Goal: Task Accomplishment & Management: Manage account settings

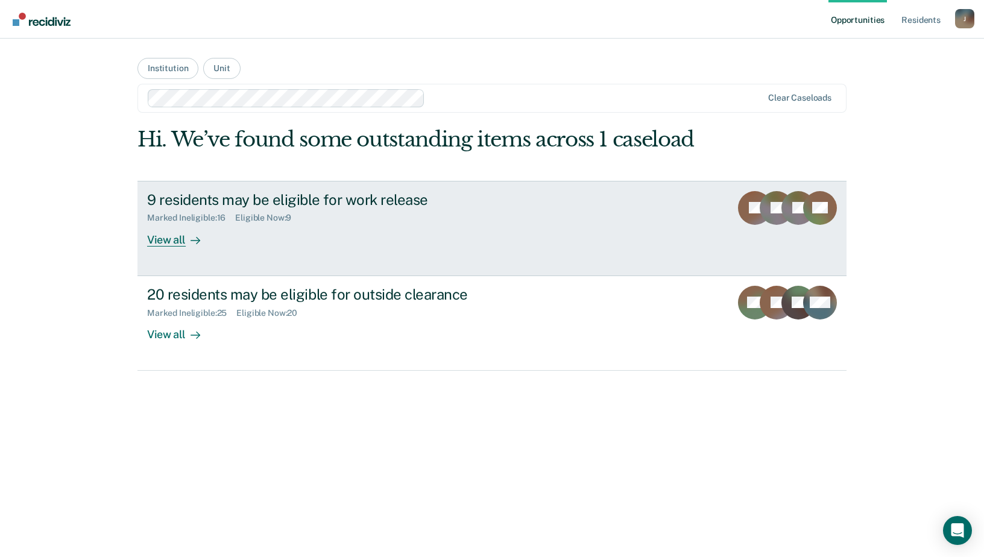
click at [730, 201] on link "9 residents may be eligible for work release Marked Ineligible : 16 Eligible No…" at bounding box center [491, 228] width 709 height 95
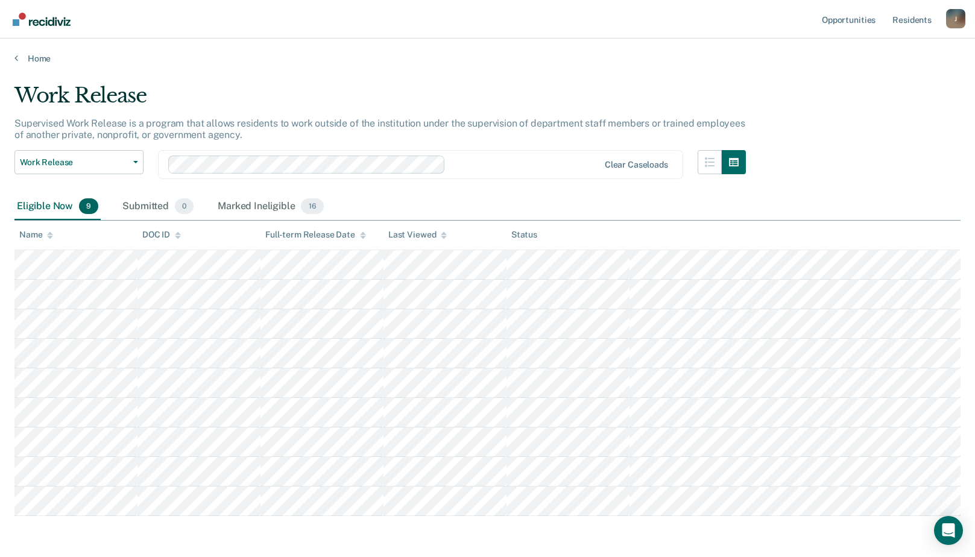
scroll to position [46, 0]
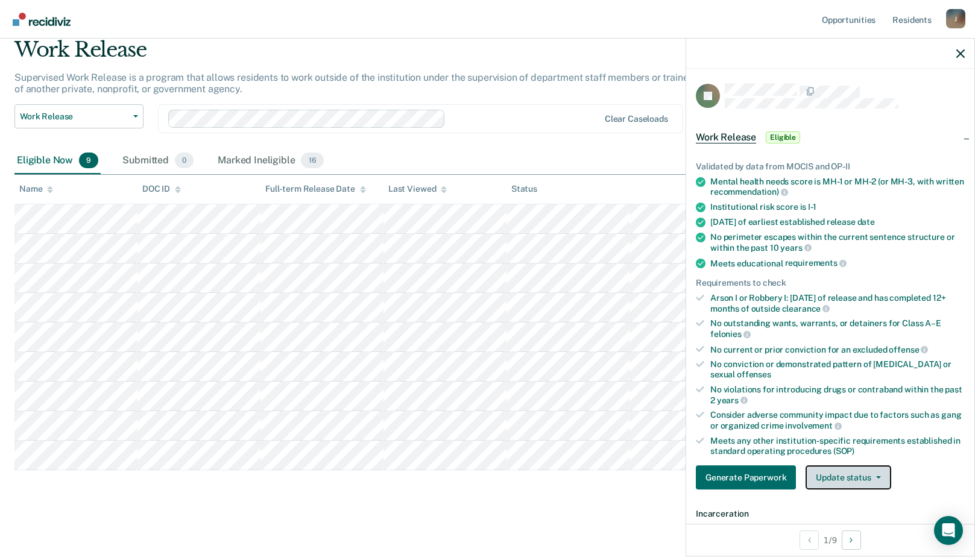
click at [874, 483] on button "Update status" at bounding box center [847, 477] width 85 height 24
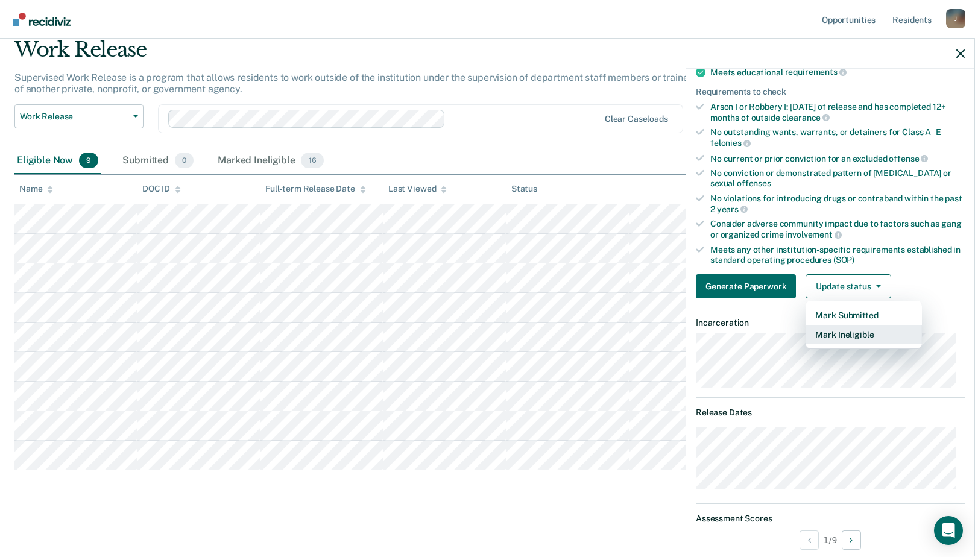
scroll to position [312, 0]
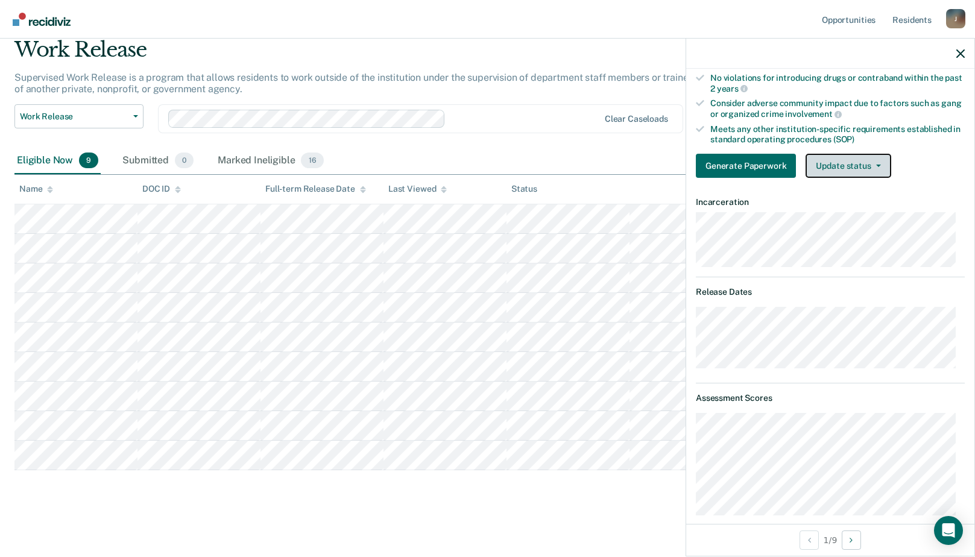
click at [873, 171] on button "Update status" at bounding box center [847, 166] width 85 height 24
click at [931, 168] on div "Generate Paperwork Update status Mark Submitted Mark Ineligible" at bounding box center [829, 166] width 269 height 24
click at [877, 170] on button "Update status" at bounding box center [847, 166] width 85 height 24
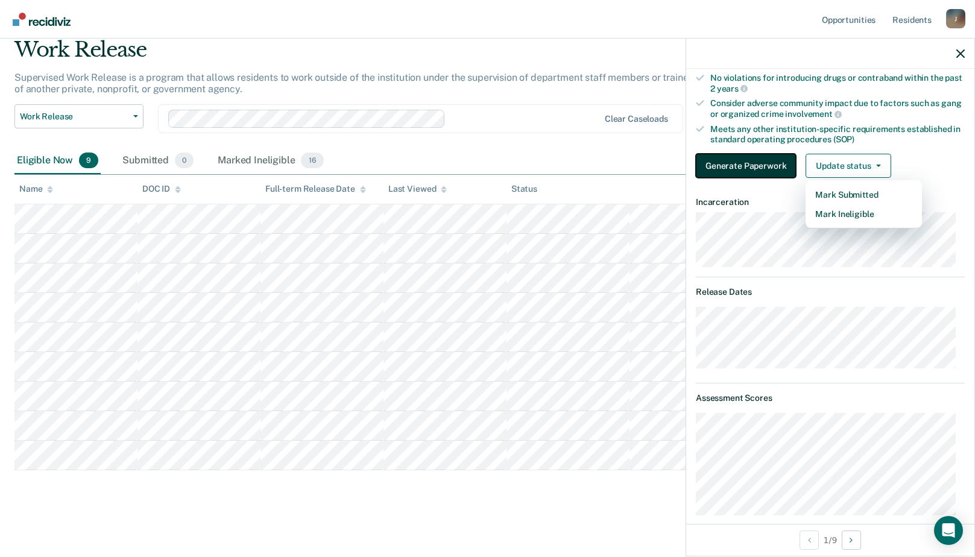
click at [752, 170] on button "Generate Paperwork" at bounding box center [745, 166] width 100 height 24
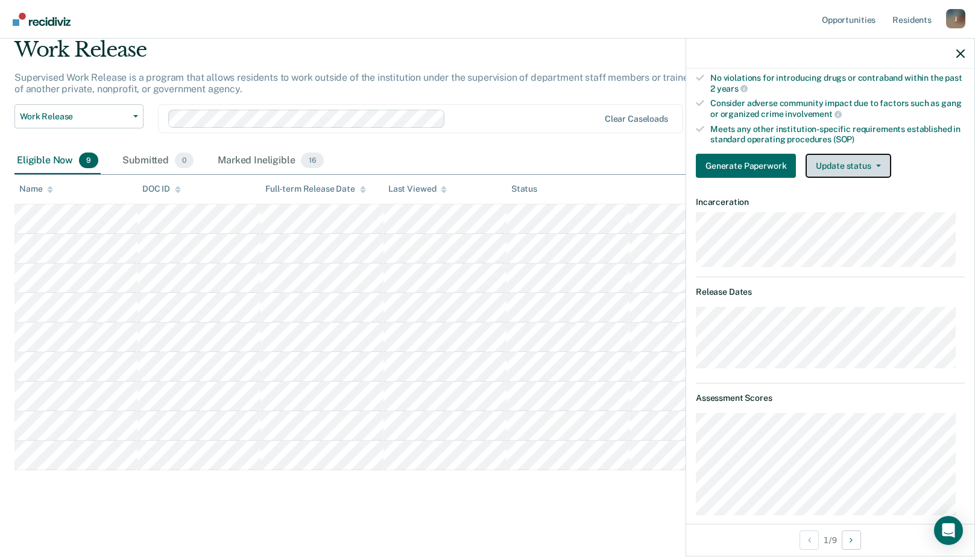
click at [856, 160] on button "Update status" at bounding box center [847, 166] width 85 height 24
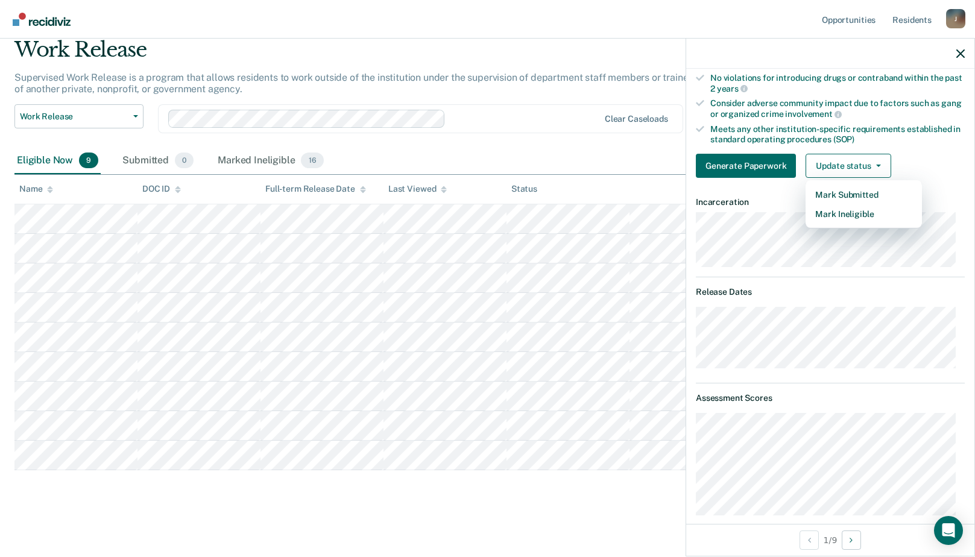
click at [588, 176] on th "Status" at bounding box center [567, 190] width 123 height 30
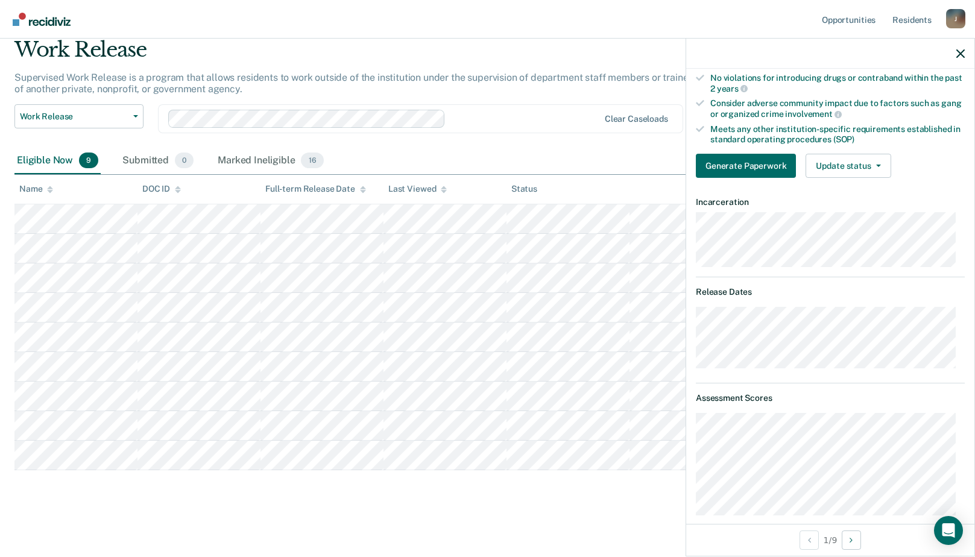
click at [586, 143] on div "Work Release Work Release Outside Clearance Clear caseloads" at bounding box center [379, 125] width 731 height 43
click at [958, 54] on icon "button" at bounding box center [960, 53] width 8 height 8
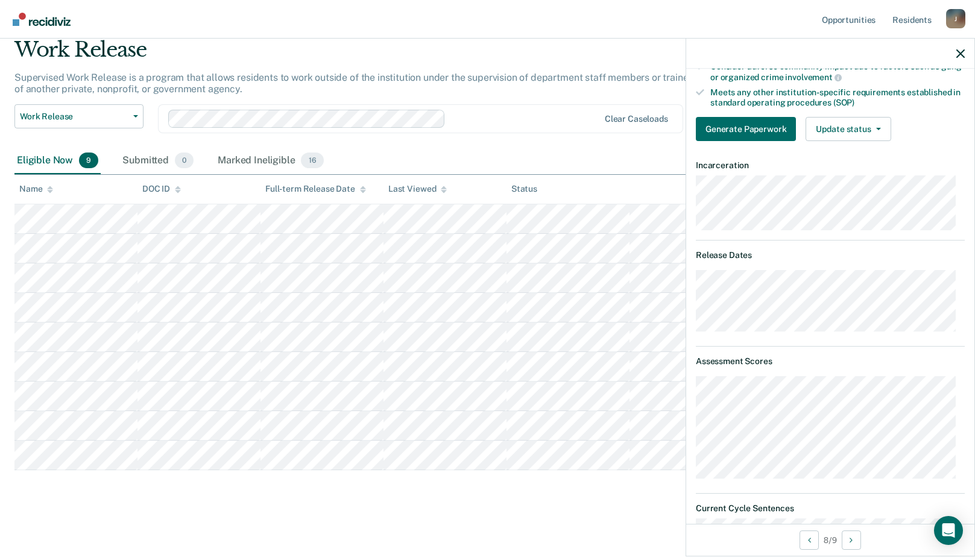
scroll to position [288, 0]
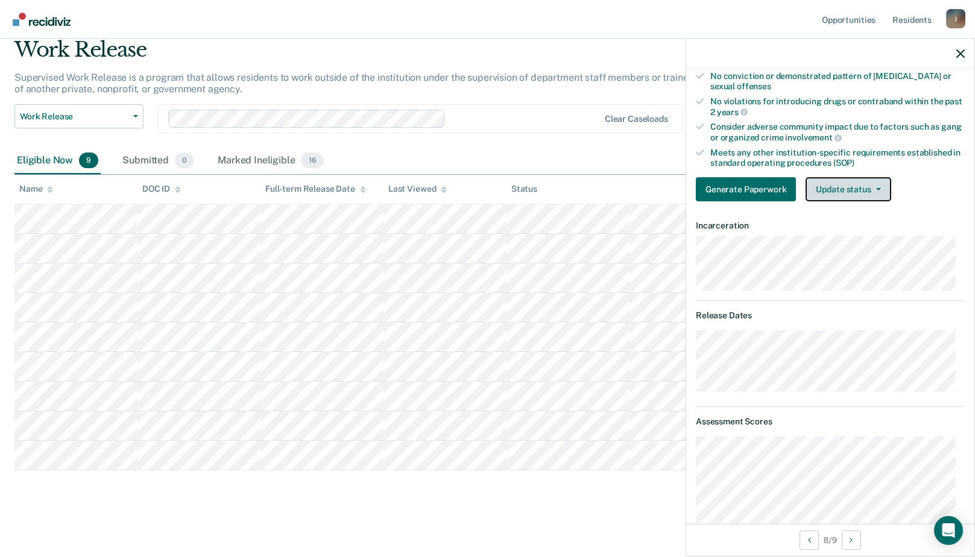
click at [873, 192] on button "Update status" at bounding box center [847, 189] width 85 height 24
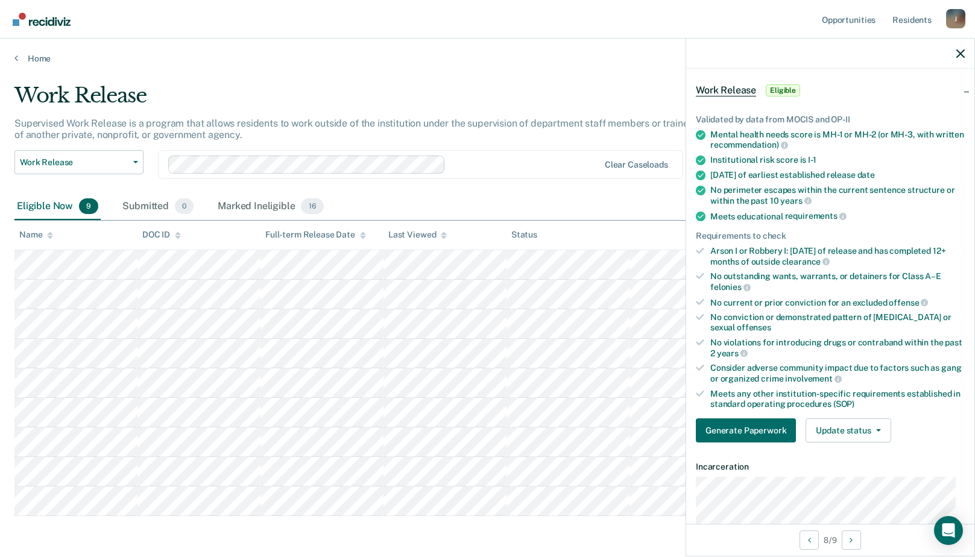
scroll to position [0, 0]
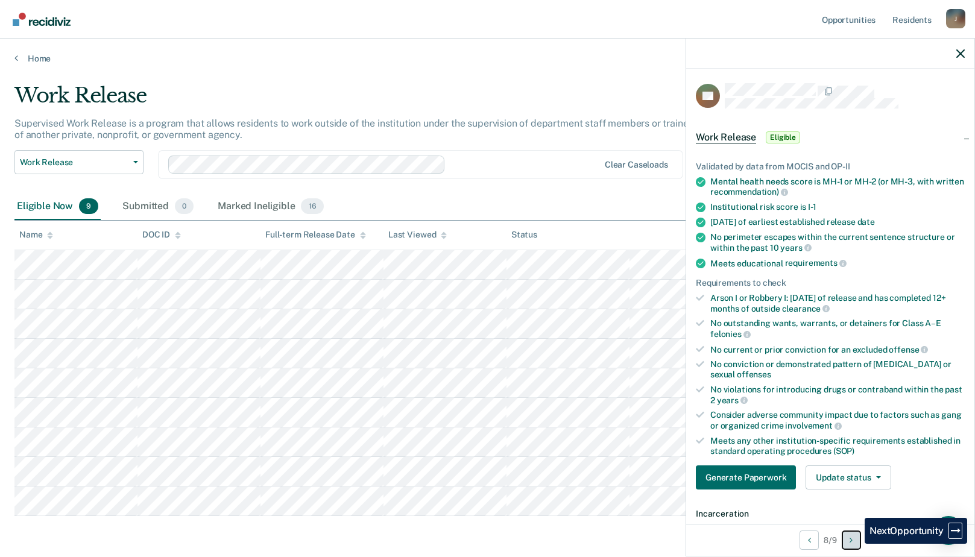
click at [855, 544] on button "Next Opportunity" at bounding box center [850, 539] width 19 height 19
click at [956, 55] on icon "button" at bounding box center [960, 53] width 8 height 8
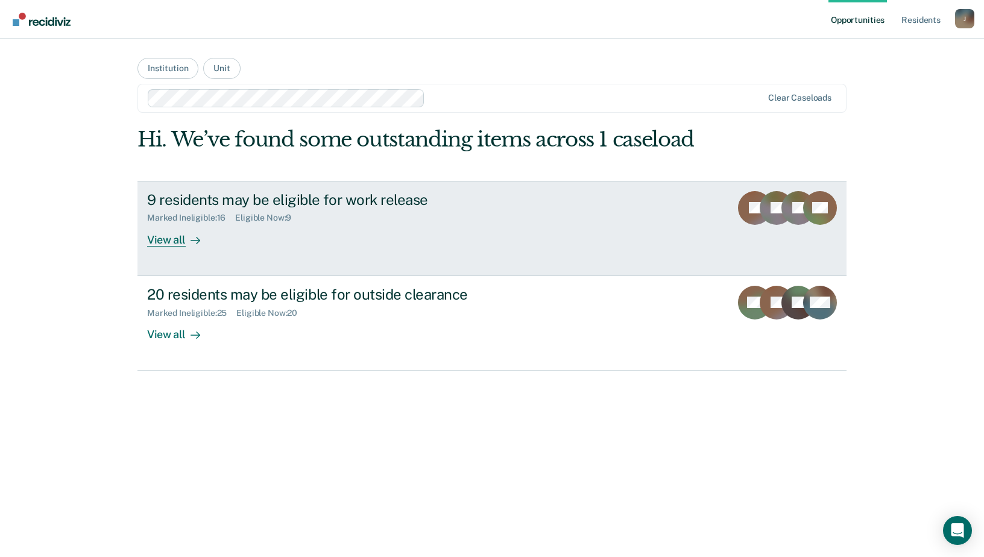
click at [182, 237] on div "View all" at bounding box center [180, 235] width 67 height 24
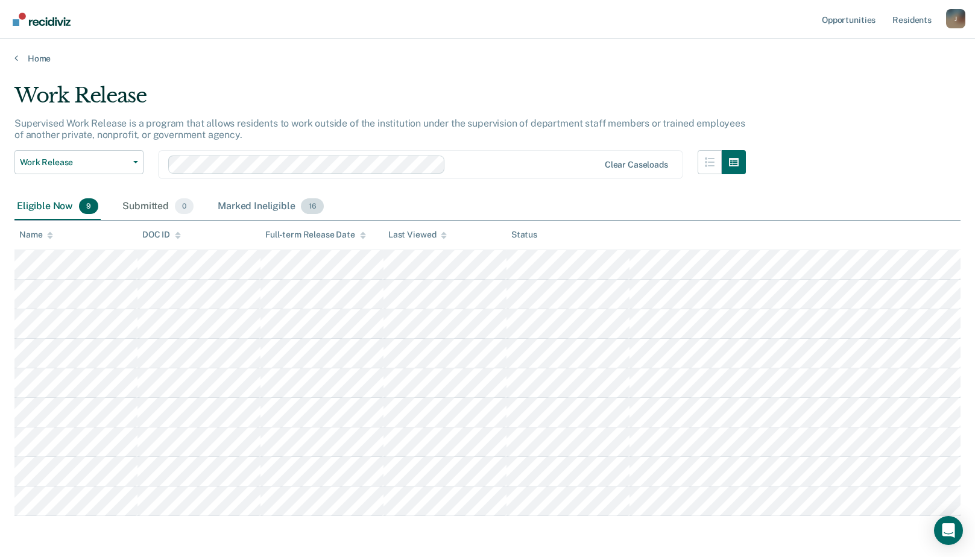
click at [301, 203] on span "16" at bounding box center [312, 206] width 22 height 16
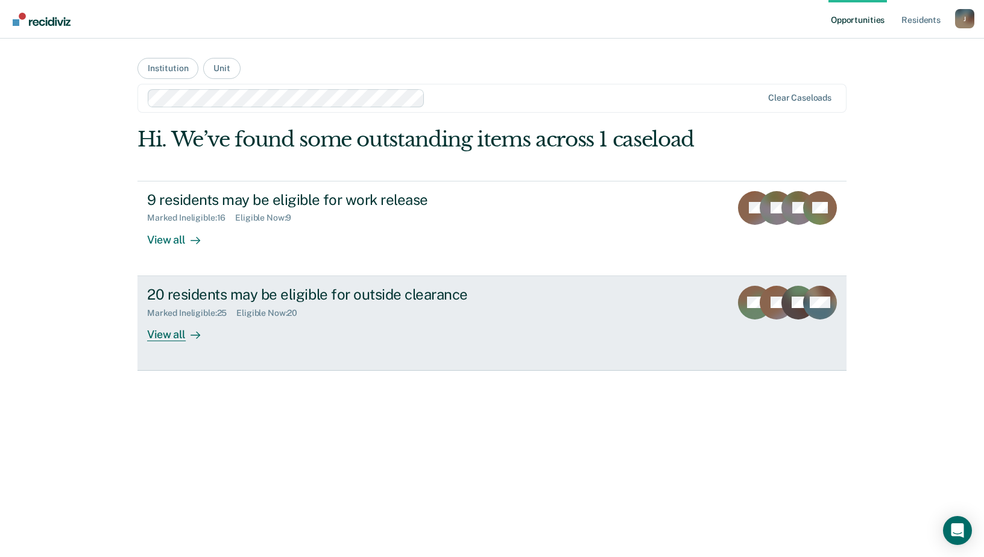
click at [307, 303] on div "20 residents may be eligible for outside clearance" at bounding box center [358, 294] width 423 height 17
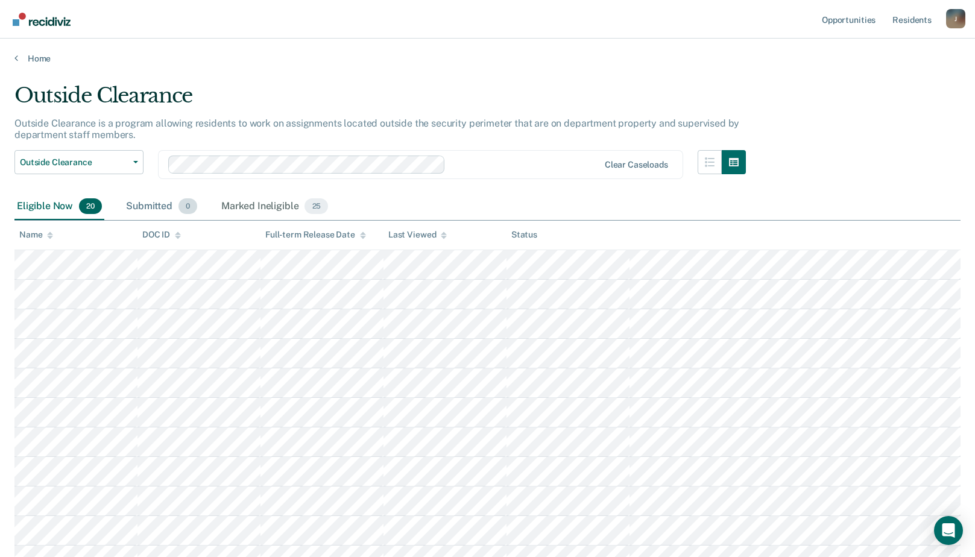
click at [147, 207] on div "Submitted 0" at bounding box center [162, 206] width 76 height 27
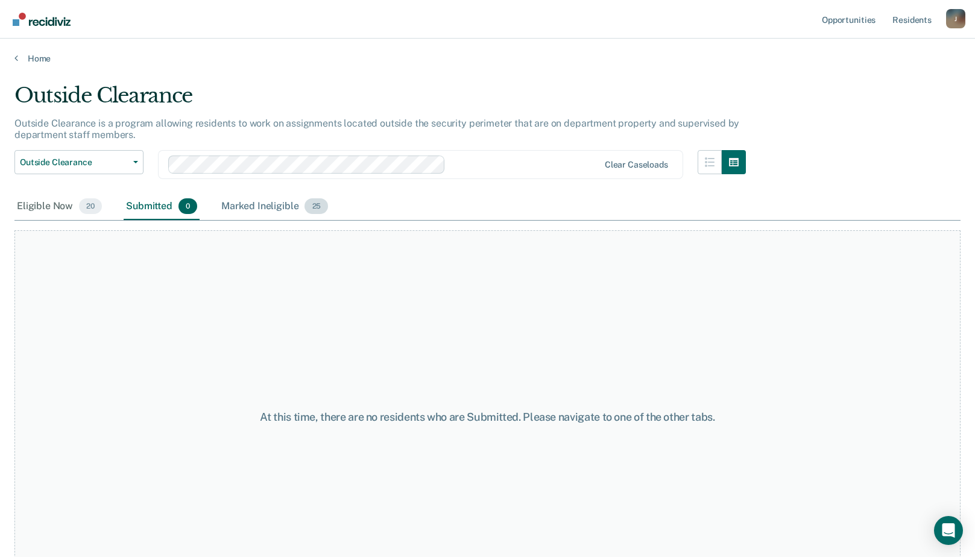
click at [248, 212] on div "Marked Ineligible 25" at bounding box center [274, 206] width 111 height 27
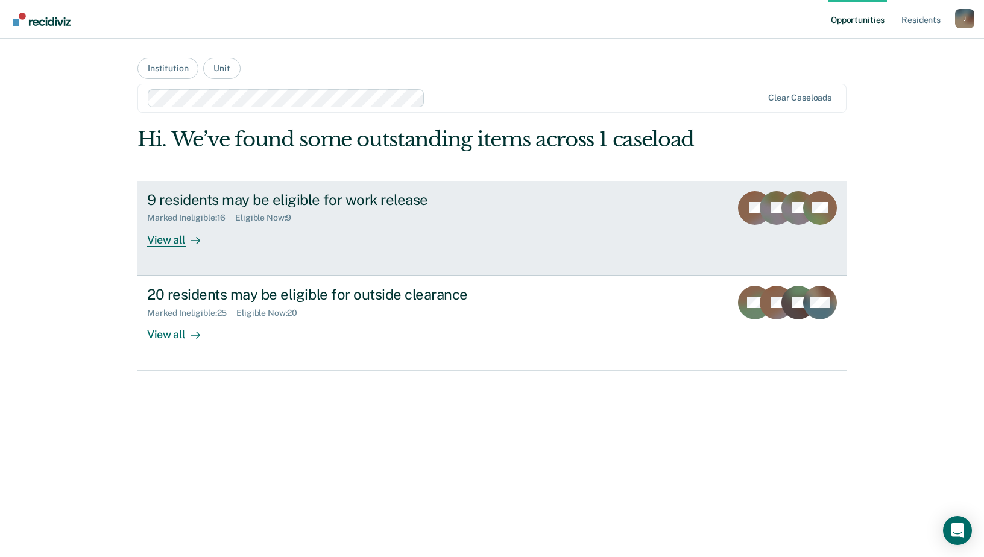
click at [266, 198] on div "9 residents may be eligible for work release" at bounding box center [358, 199] width 423 height 17
